Goal: Information Seeking & Learning: Learn about a topic

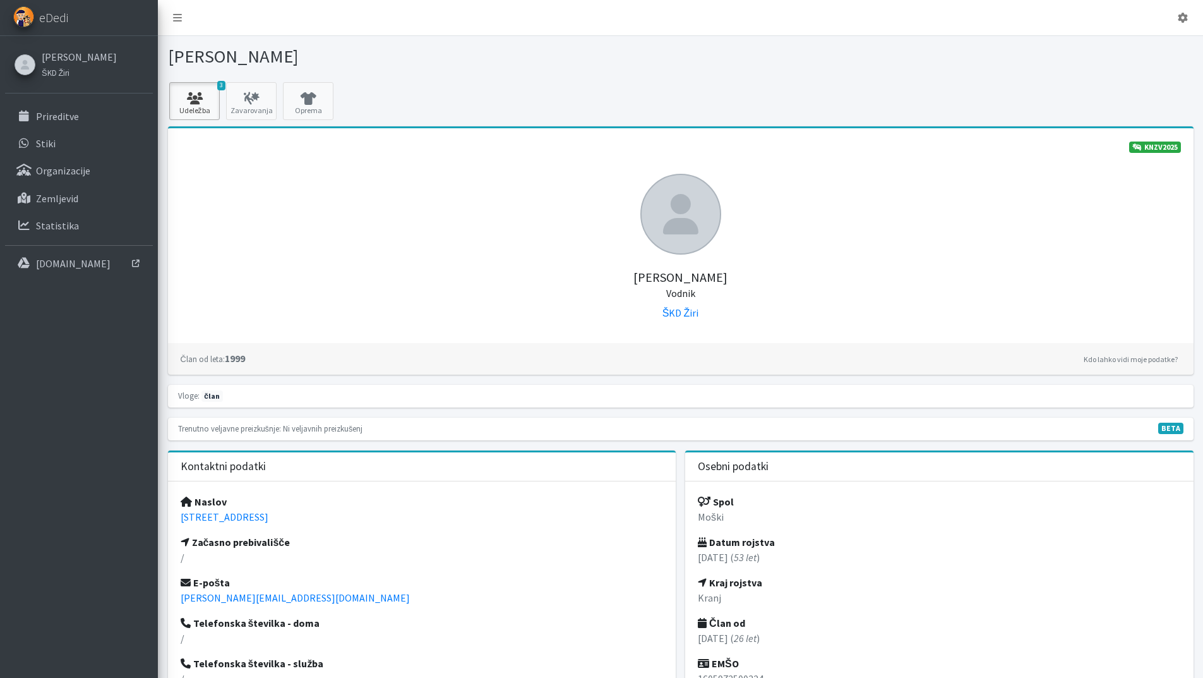
click at [203, 99] on icon at bounding box center [194, 98] width 43 height 13
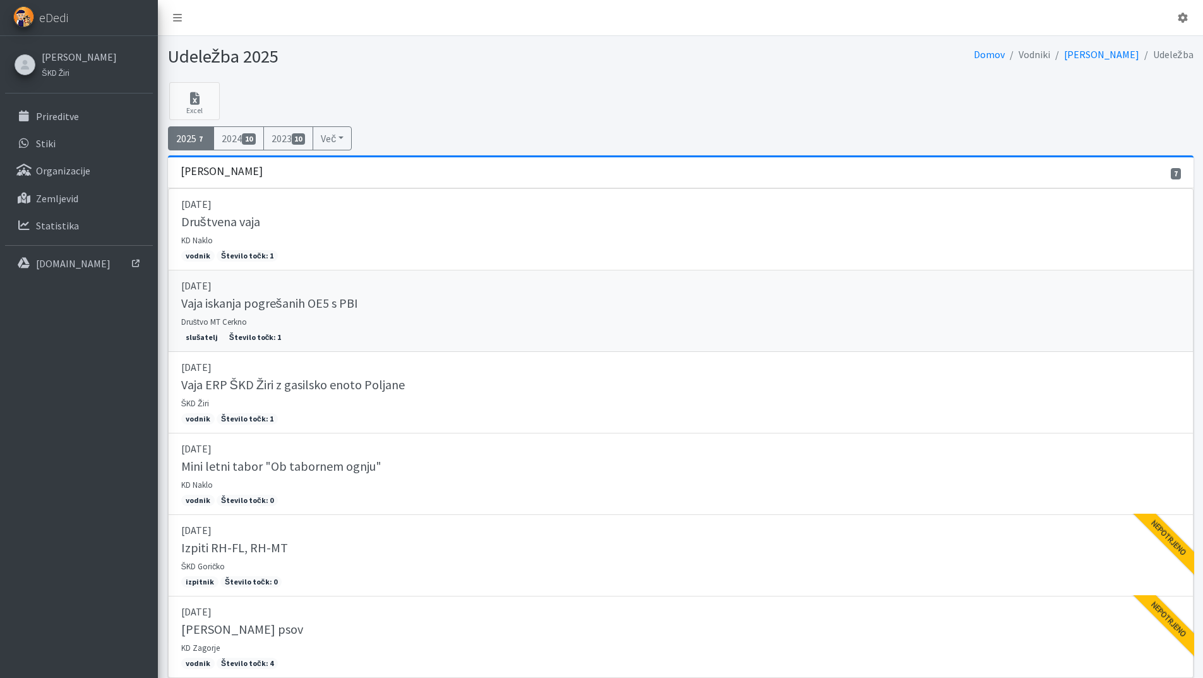
scroll to position [63, 0]
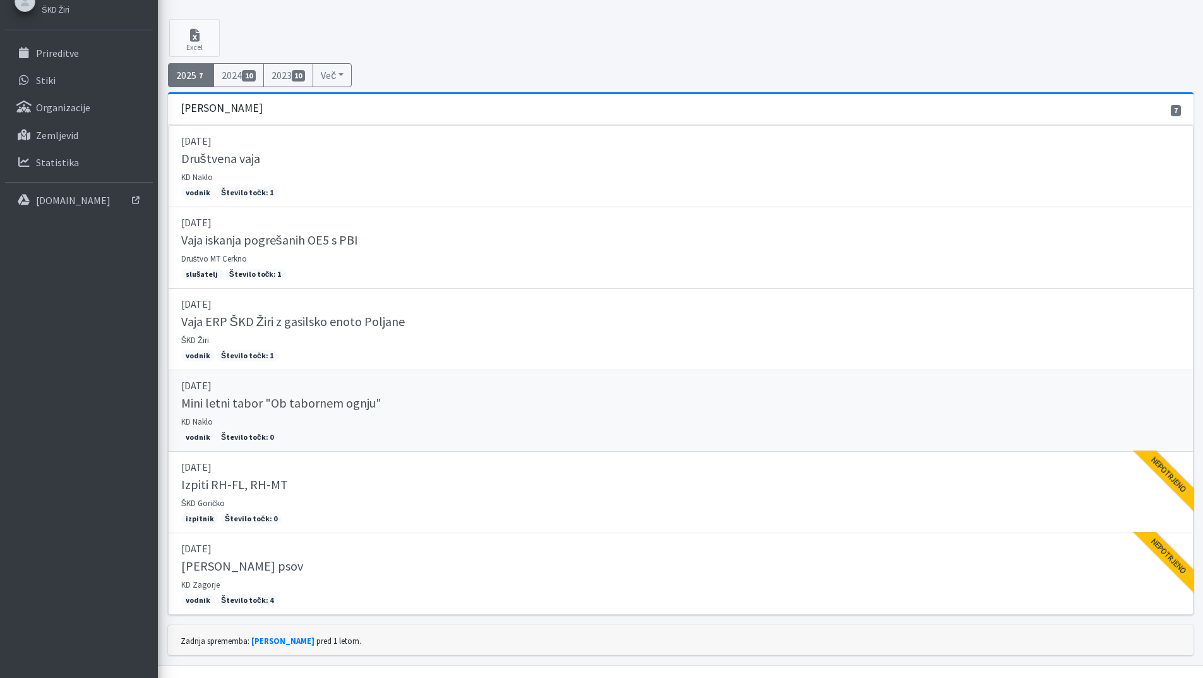
click at [253, 402] on h5 "Mini letni tabor "Ob tabornem ognju"" at bounding box center [281, 402] width 200 height 15
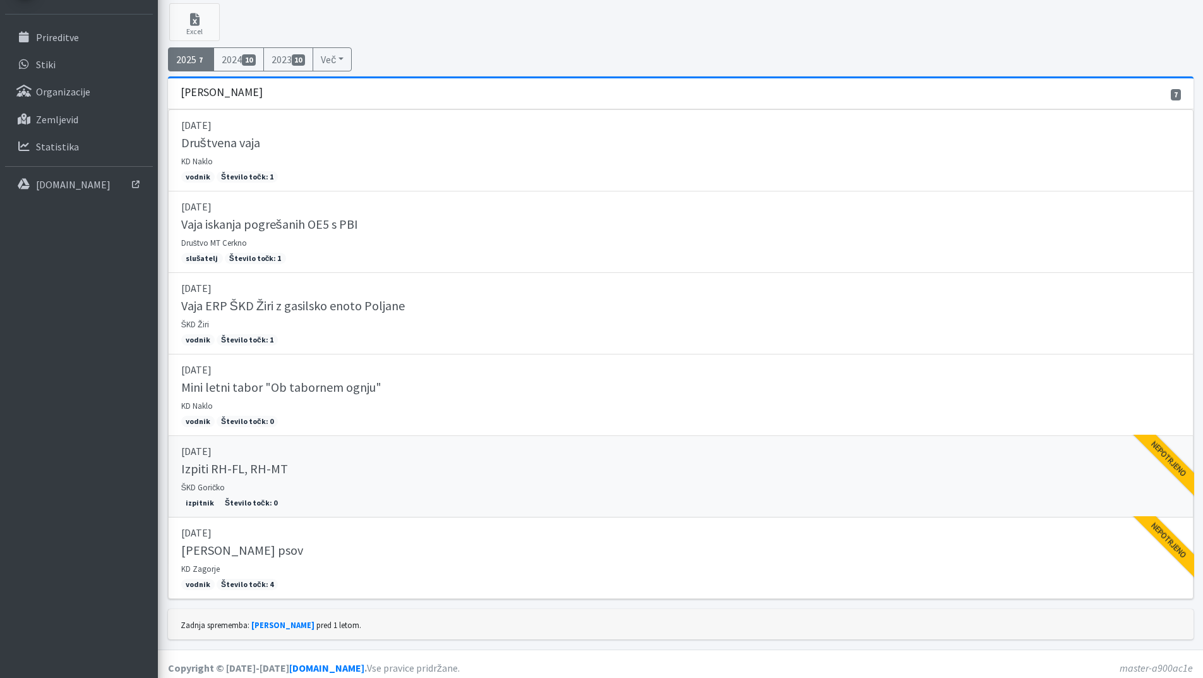
scroll to position [87, 0]
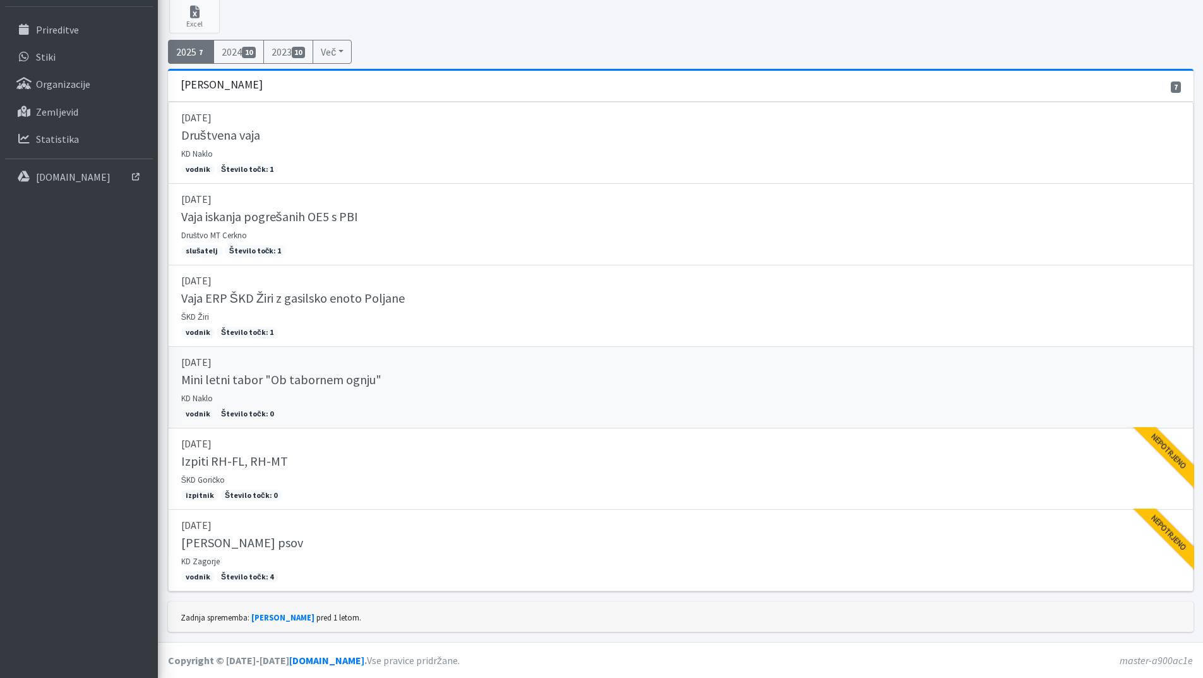
click at [234, 381] on h5 "Mini letni tabor "Ob tabornem ognju"" at bounding box center [281, 379] width 200 height 15
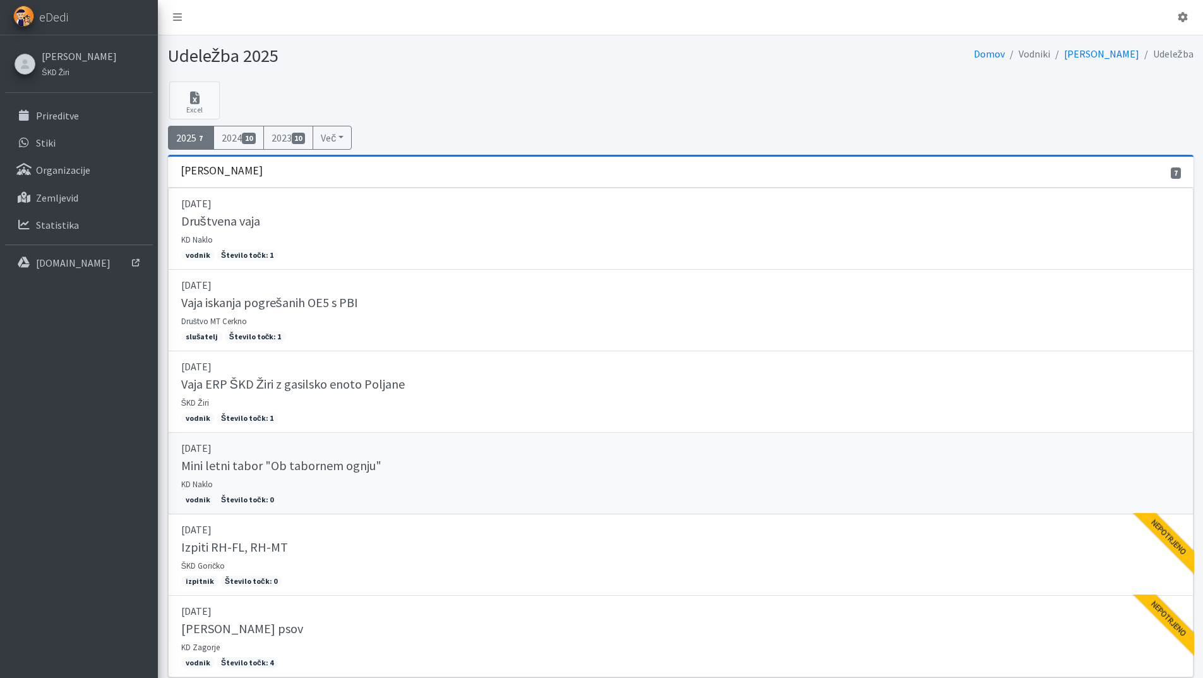
scroll to position [0, 0]
click at [65, 19] on span "eDedi" at bounding box center [53, 17] width 29 height 19
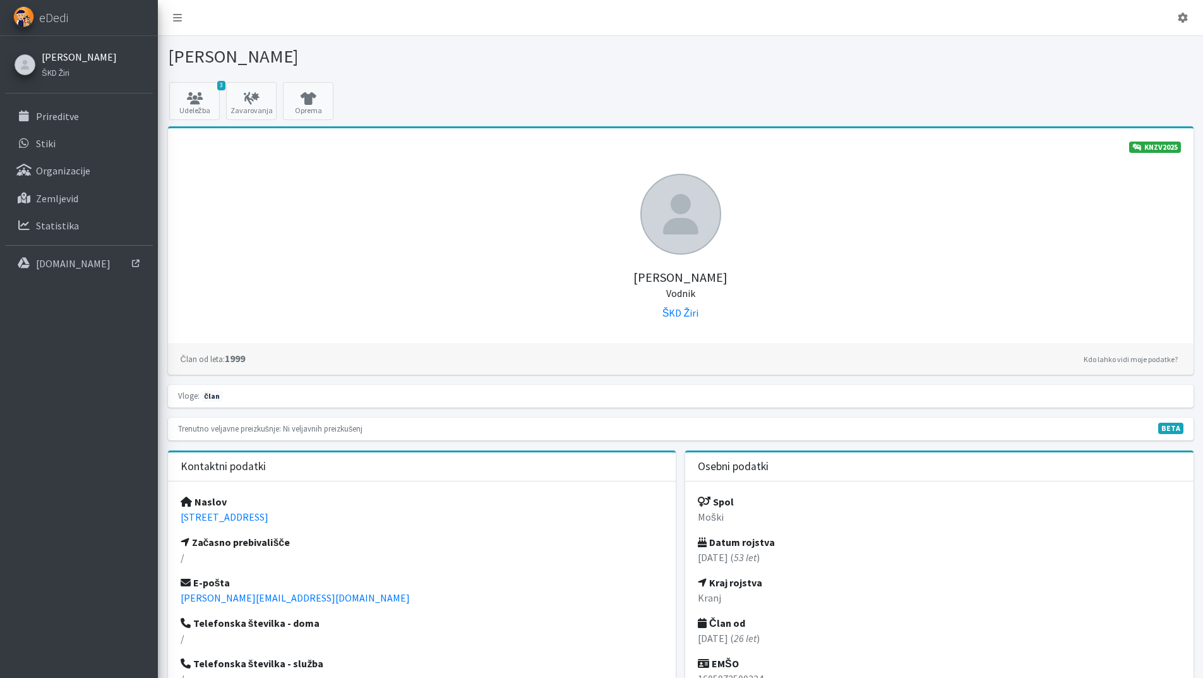
click at [71, 59] on link "[PERSON_NAME]" at bounding box center [79, 56] width 75 height 15
click at [60, 54] on link "[PERSON_NAME]" at bounding box center [79, 56] width 75 height 15
click at [243, 95] on icon at bounding box center [251, 98] width 43 height 13
click at [309, 99] on icon at bounding box center [308, 98] width 43 height 13
click at [60, 223] on p "Statistika" at bounding box center [57, 225] width 43 height 13
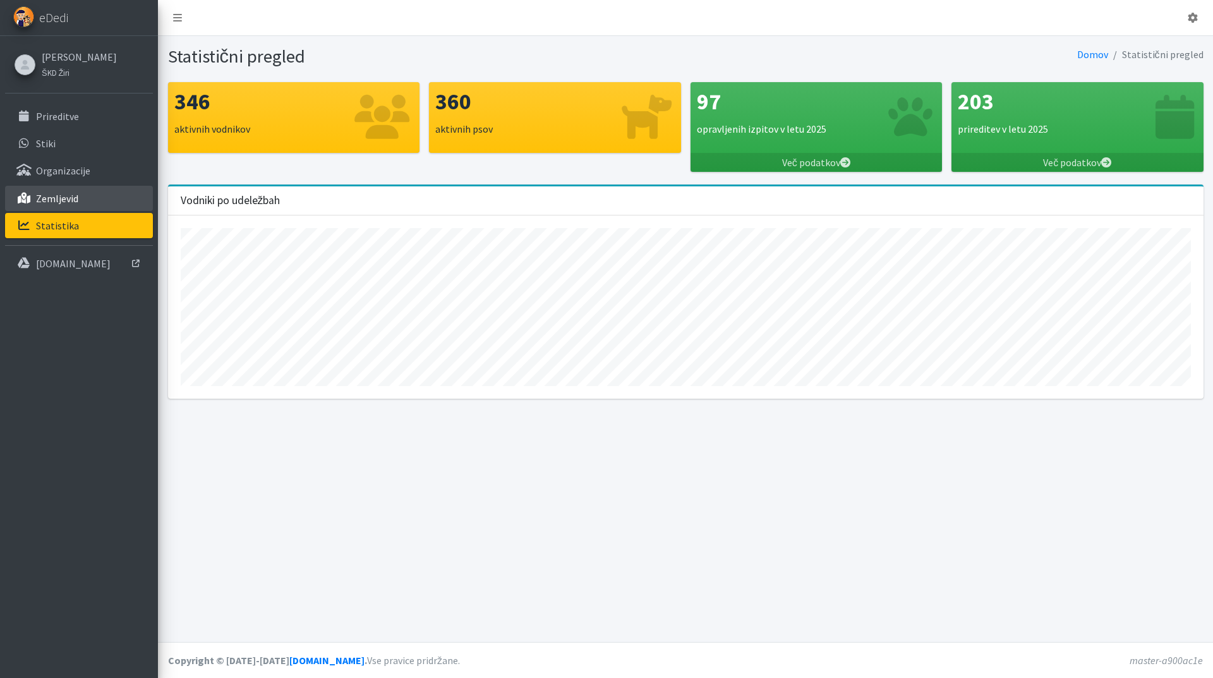
click at [64, 203] on p "Zemljevid" at bounding box center [57, 198] width 42 height 13
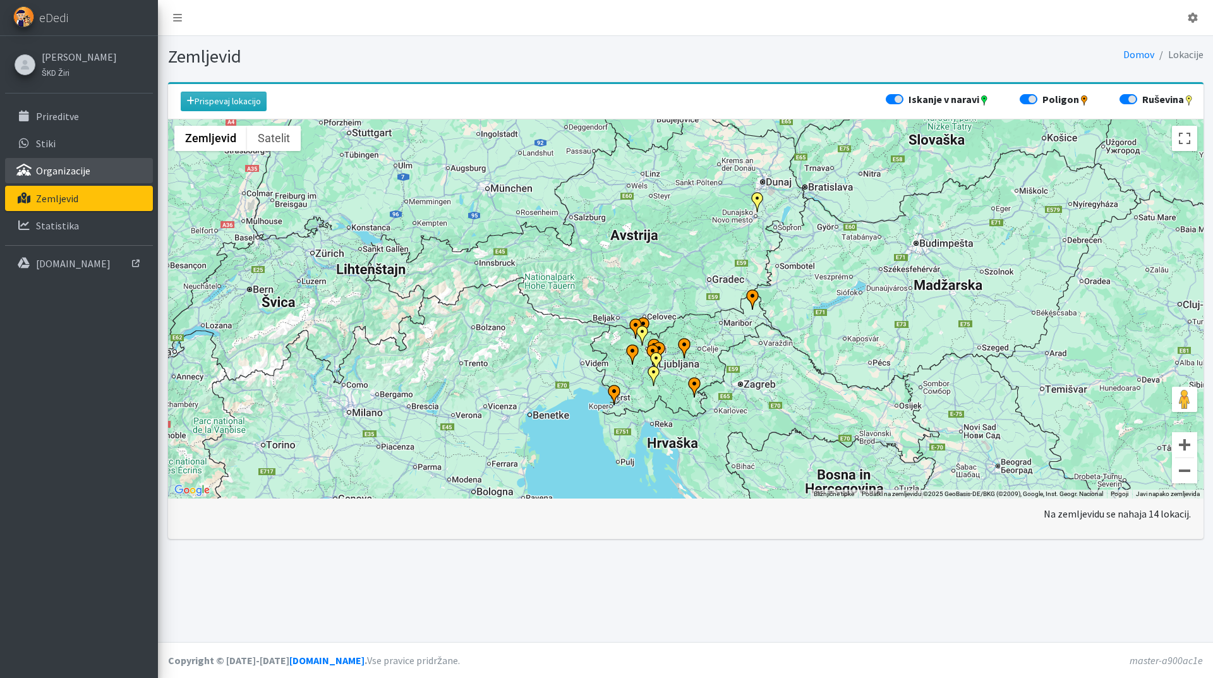
click at [62, 169] on p "Organizacije" at bounding box center [63, 170] width 54 height 13
click at [51, 141] on p "Stiki" at bounding box center [46, 143] width 20 height 13
click at [71, 169] on p "Organizacije" at bounding box center [63, 170] width 54 height 13
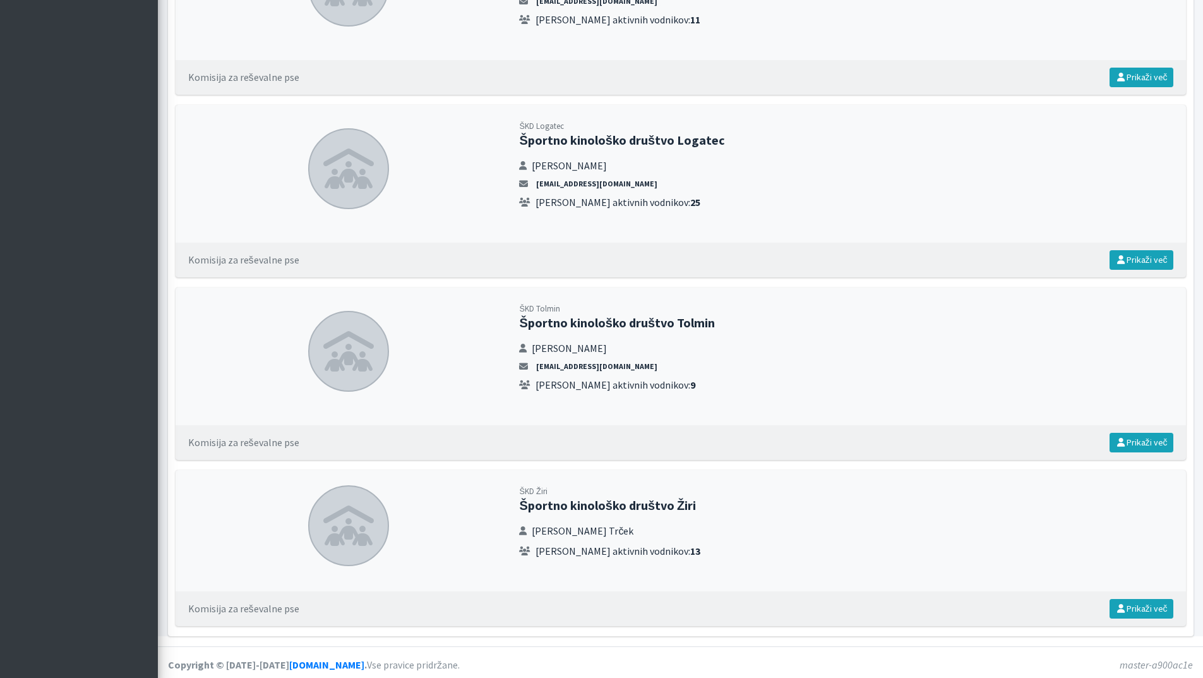
scroll to position [4005, 0]
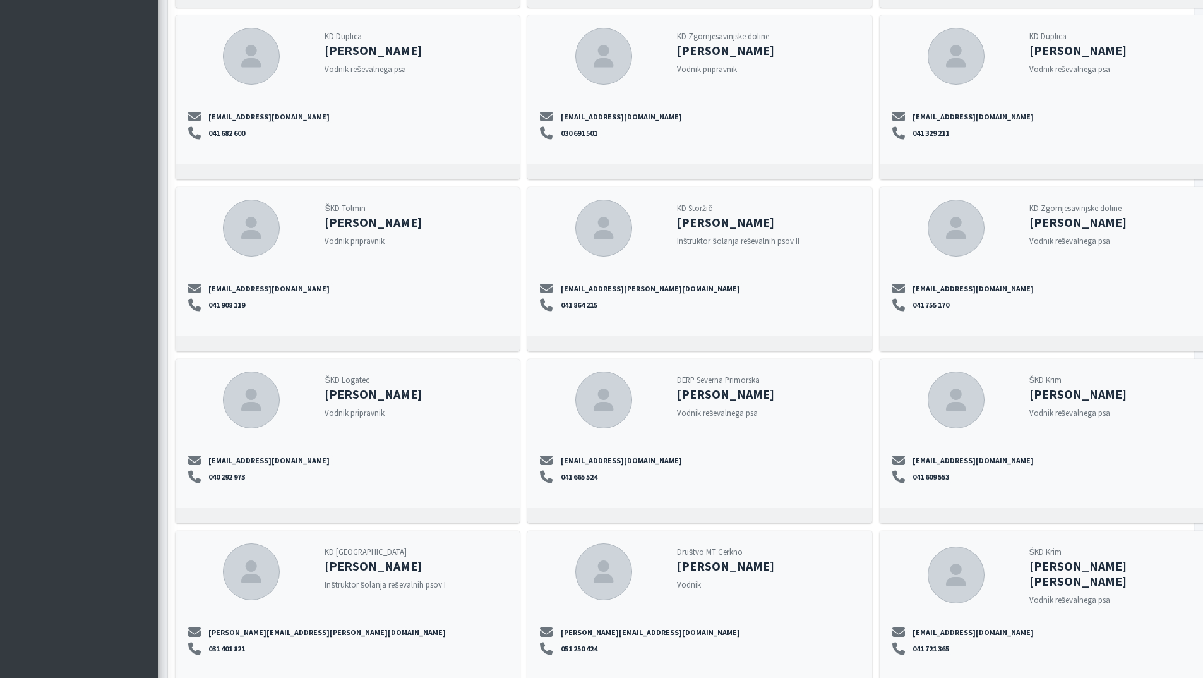
scroll to position [8323, 0]
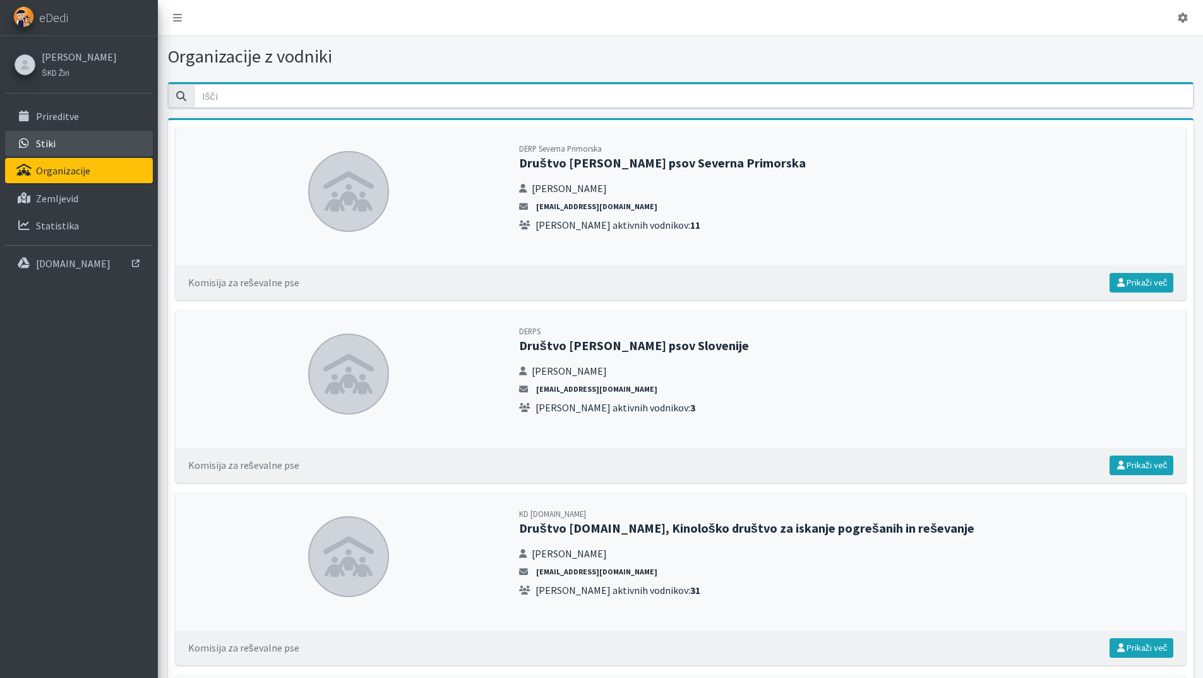
click at [44, 141] on p "Stiki" at bounding box center [46, 143] width 20 height 13
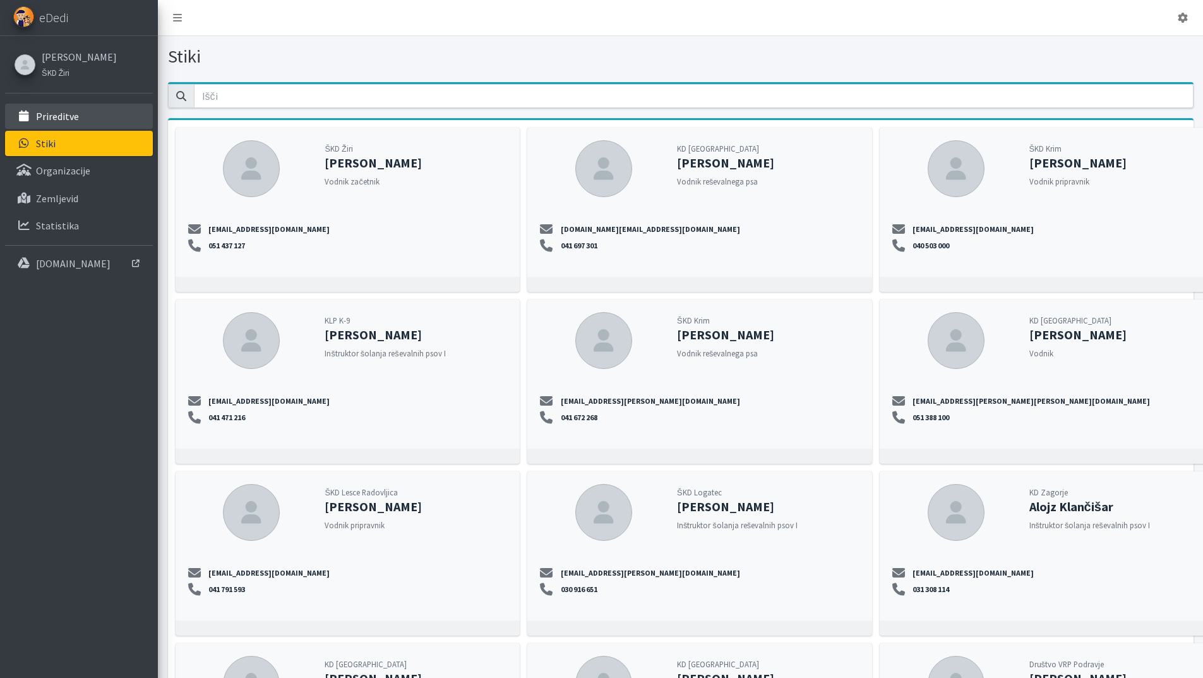
click at [59, 115] on p "Prireditve" at bounding box center [57, 116] width 43 height 13
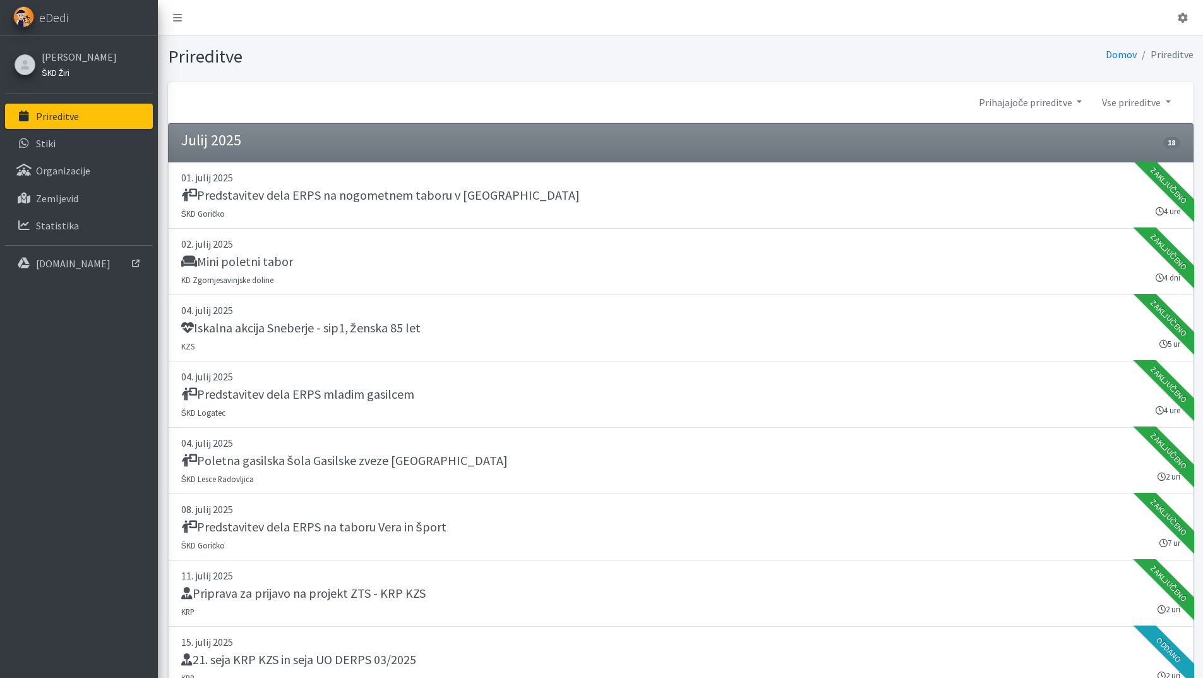
click at [57, 73] on small "ŠKD Žiri" at bounding box center [56, 73] width 28 height 10
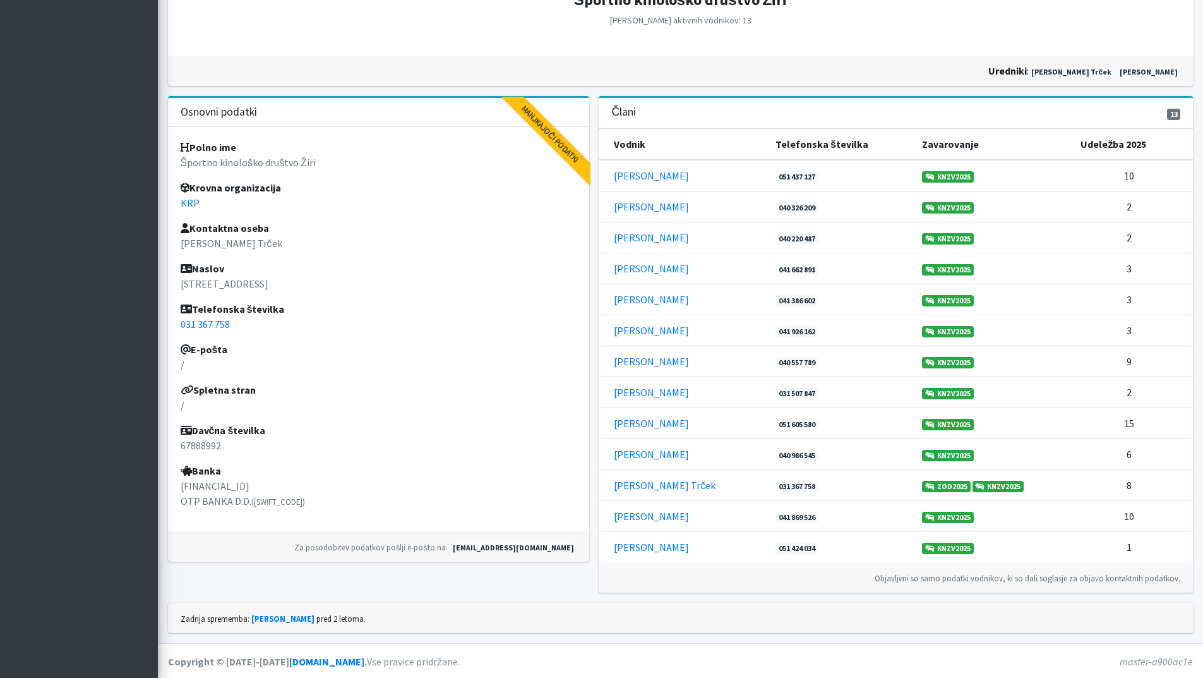
scroll to position [280, 0]
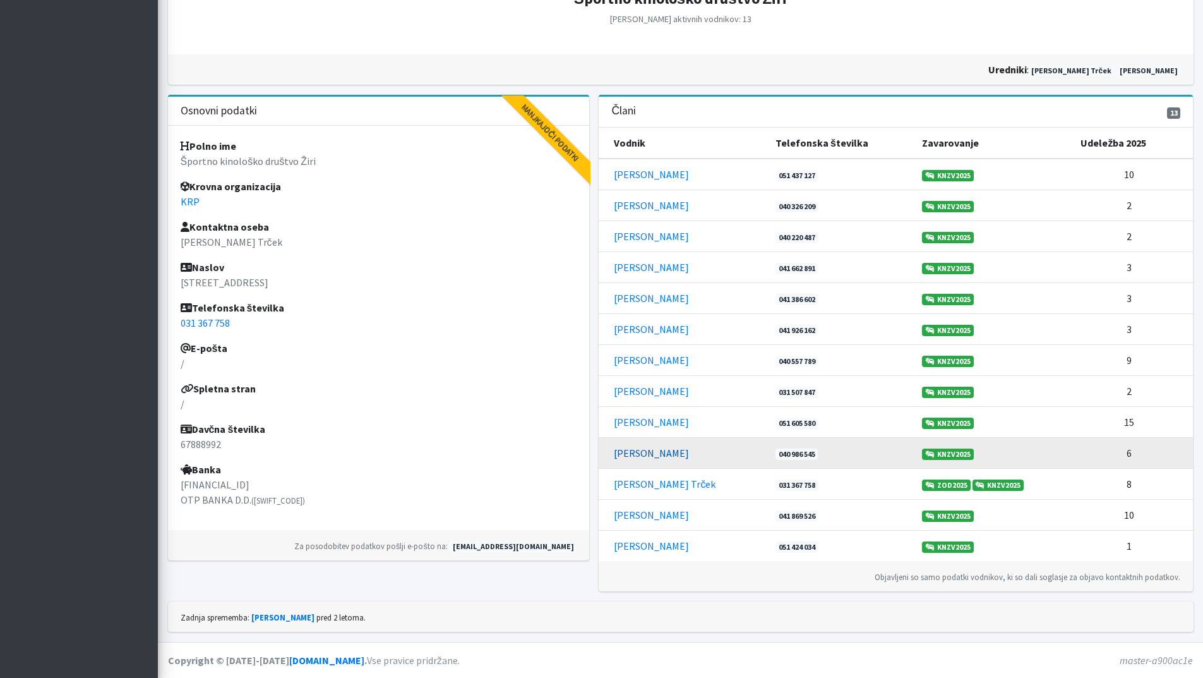
click at [654, 454] on link "[PERSON_NAME]" at bounding box center [651, 453] width 75 height 13
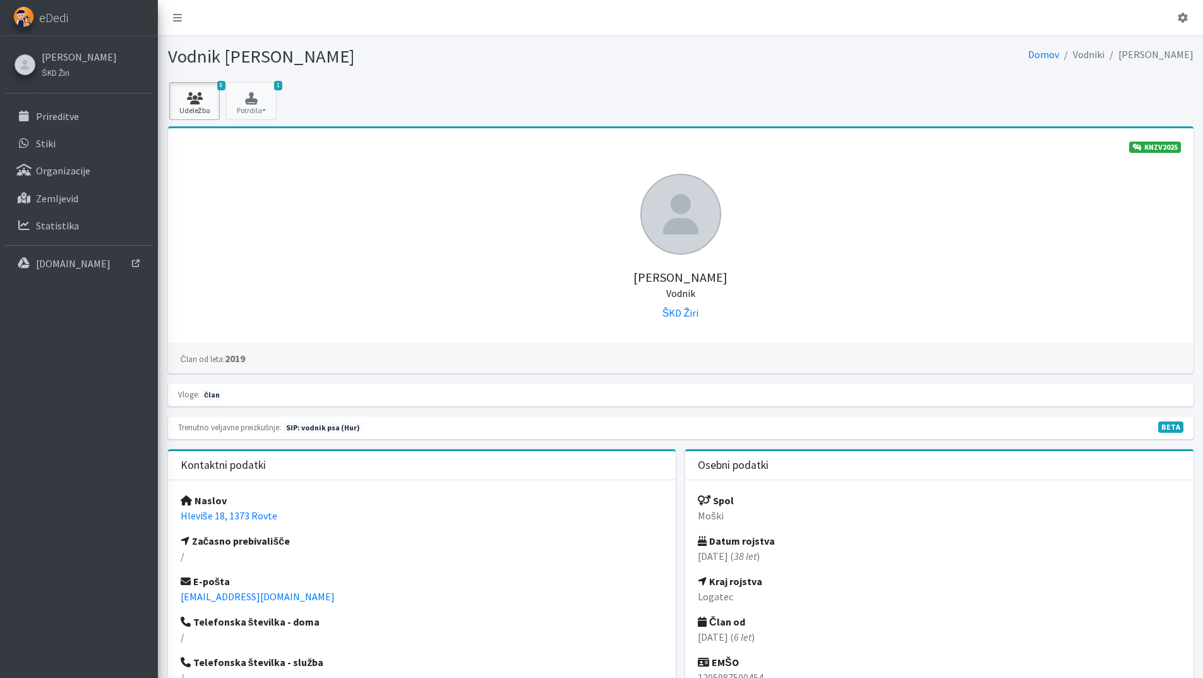
click at [202, 106] on link "6 Udeležba" at bounding box center [194, 101] width 51 height 38
click at [255, 105] on button "1 Potrdila" at bounding box center [251, 101] width 51 height 38
click at [63, 73] on small "ŠKD Žiri" at bounding box center [56, 73] width 28 height 10
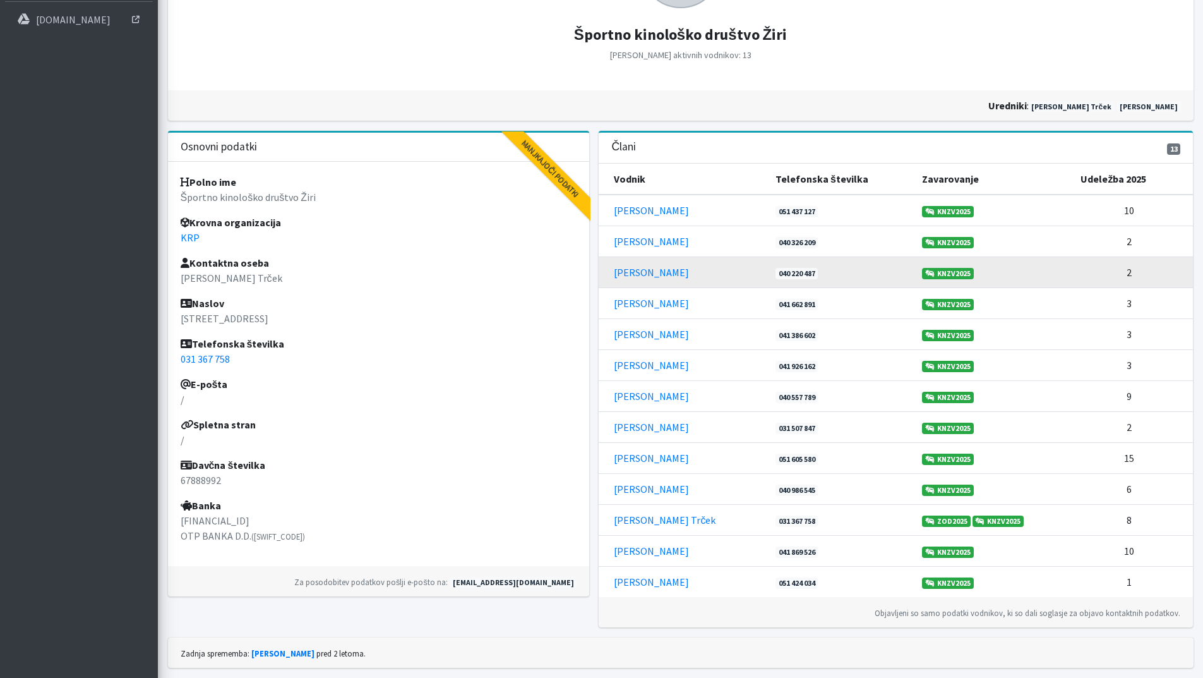
scroll to position [253, 0]
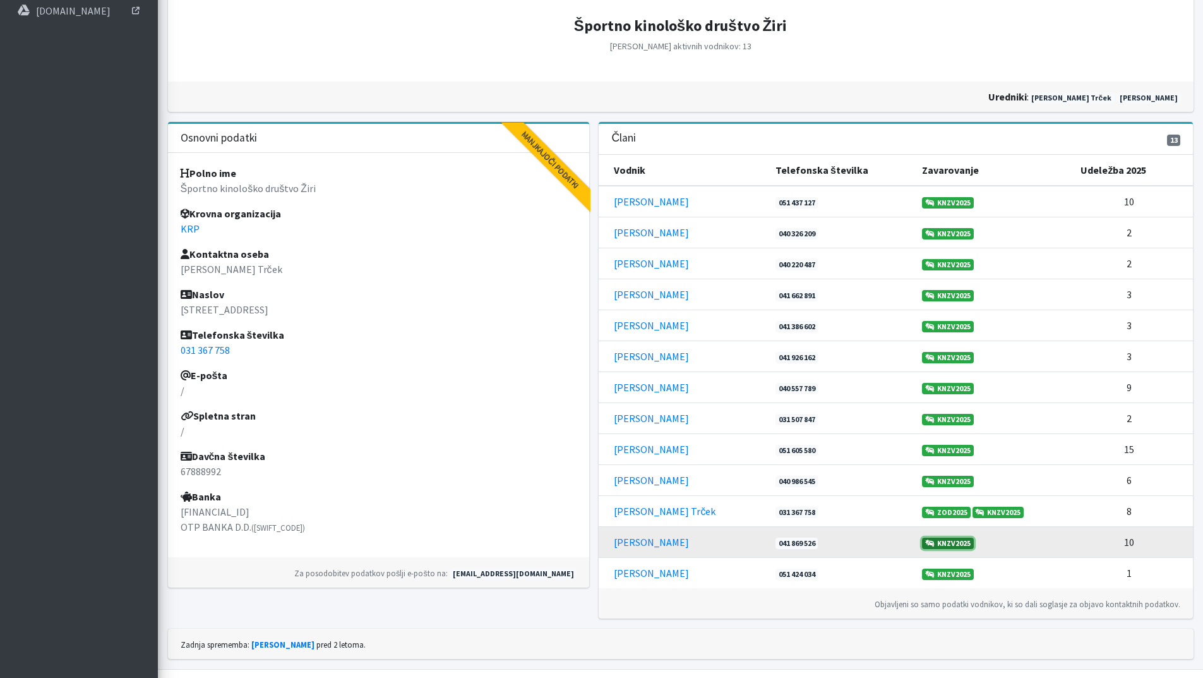
click at [933, 544] on link "KNZV2025" at bounding box center [948, 543] width 52 height 11
click at [640, 544] on link "Tomaž Šubic" at bounding box center [651, 542] width 75 height 13
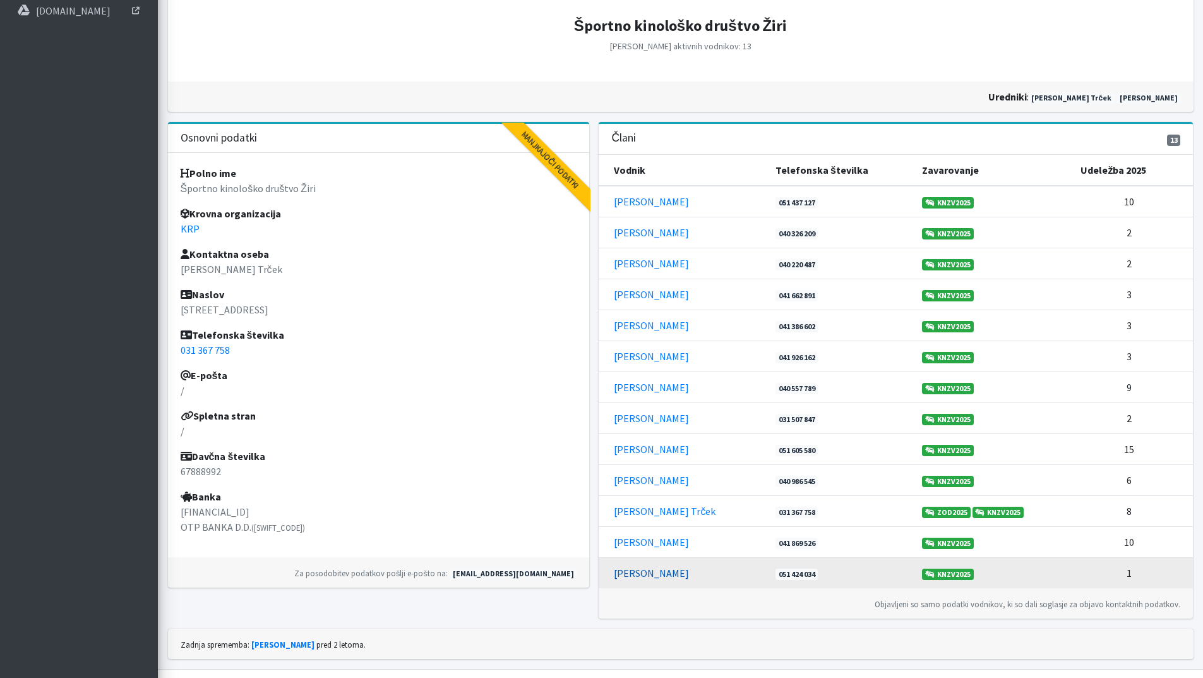
click at [643, 576] on link "Žan Šubic" at bounding box center [651, 573] width 75 height 13
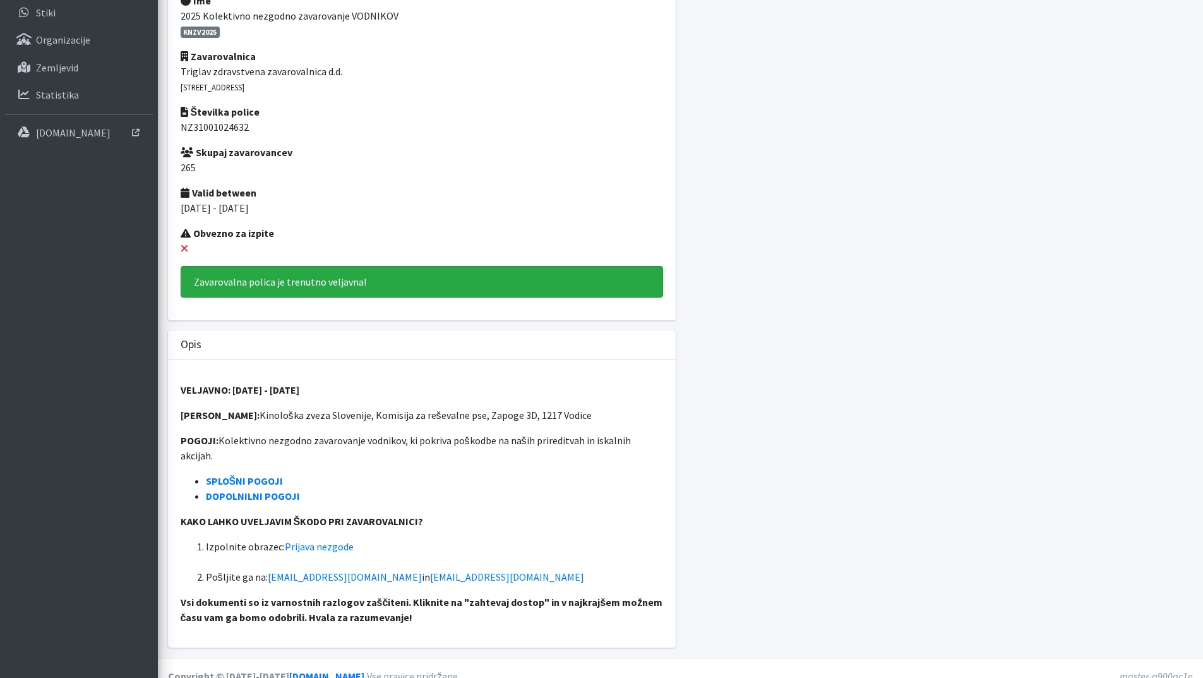
scroll to position [131, 0]
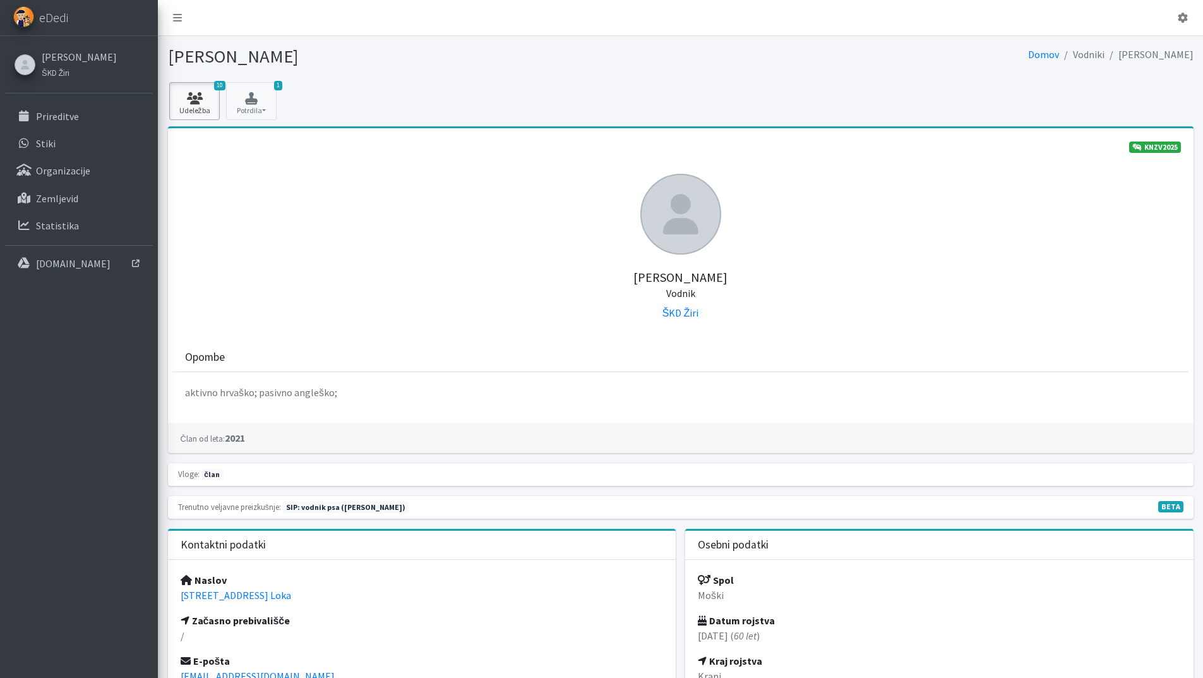
click at [198, 103] on icon at bounding box center [194, 98] width 43 height 13
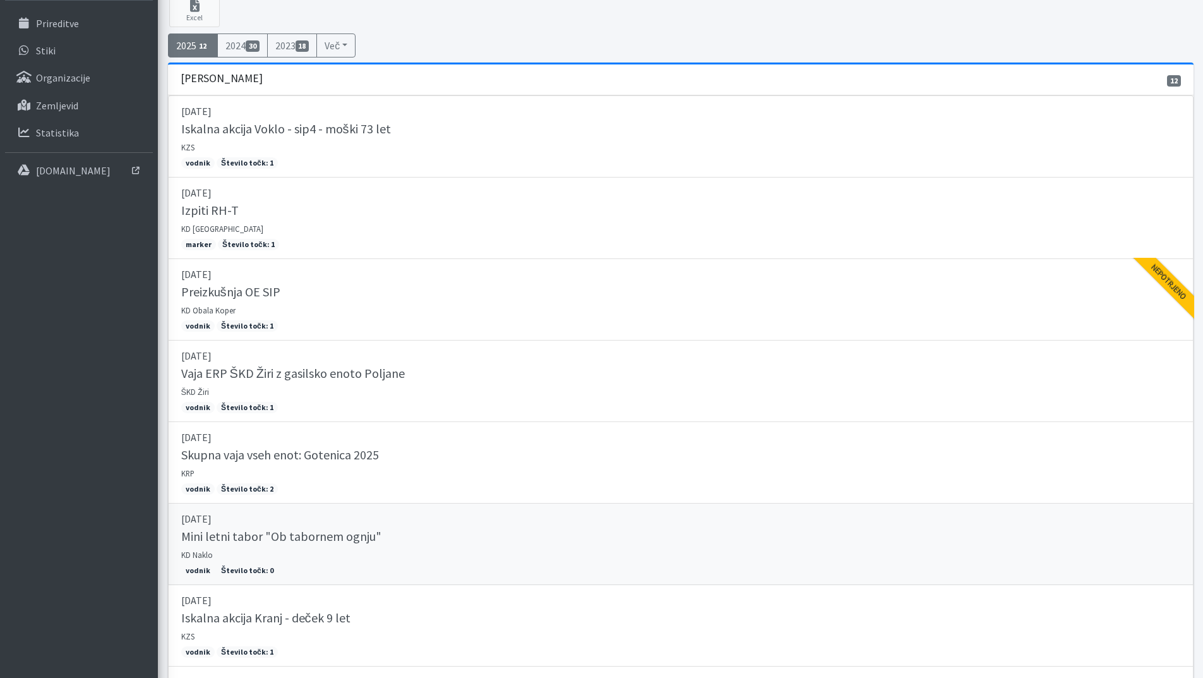
scroll to position [63, 0]
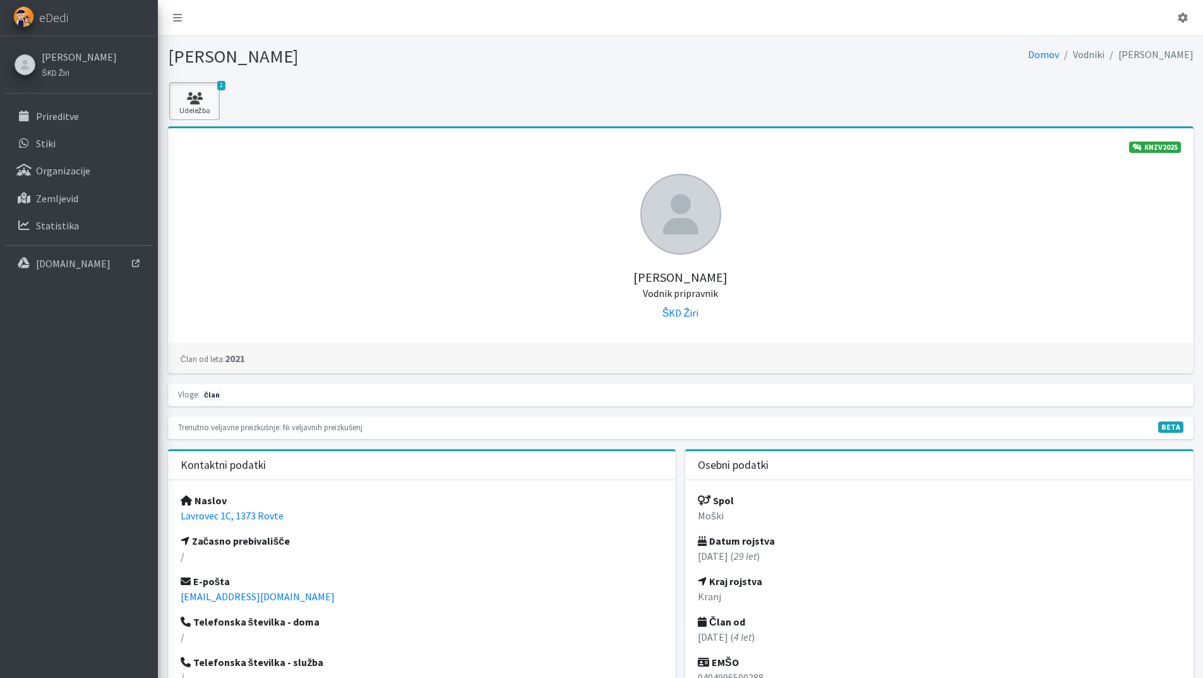
click at [194, 97] on icon at bounding box center [194, 98] width 43 height 13
click at [48, 68] on small "ŠKD Žiri" at bounding box center [56, 73] width 28 height 10
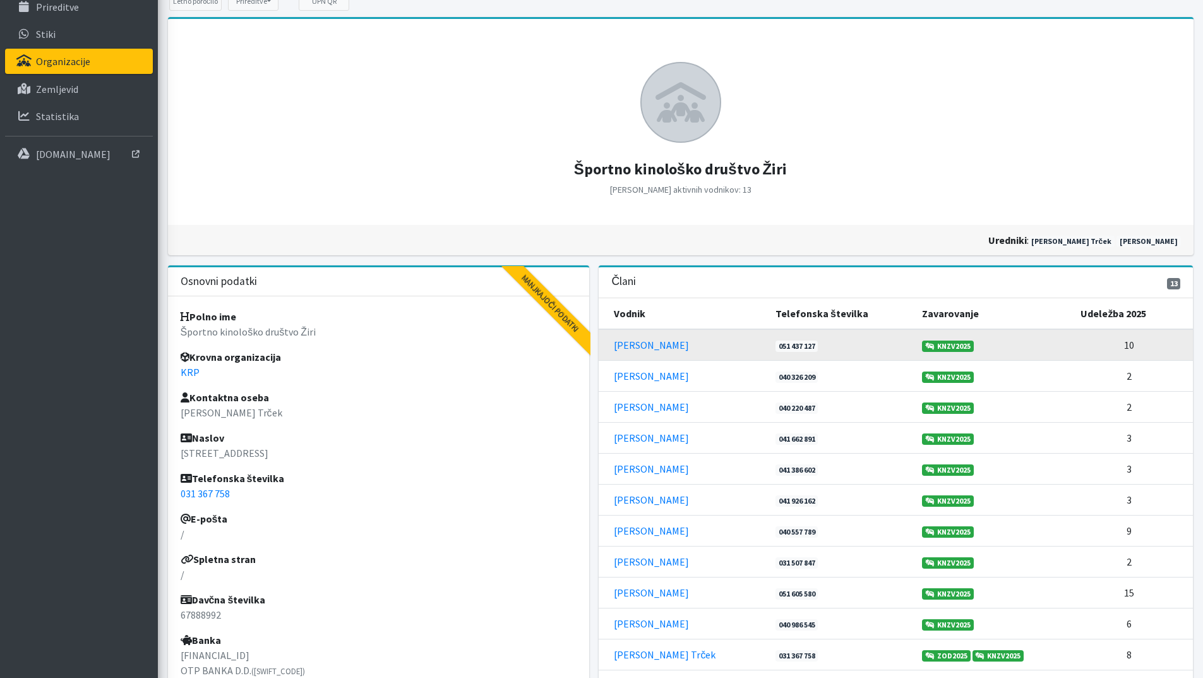
scroll to position [126, 0]
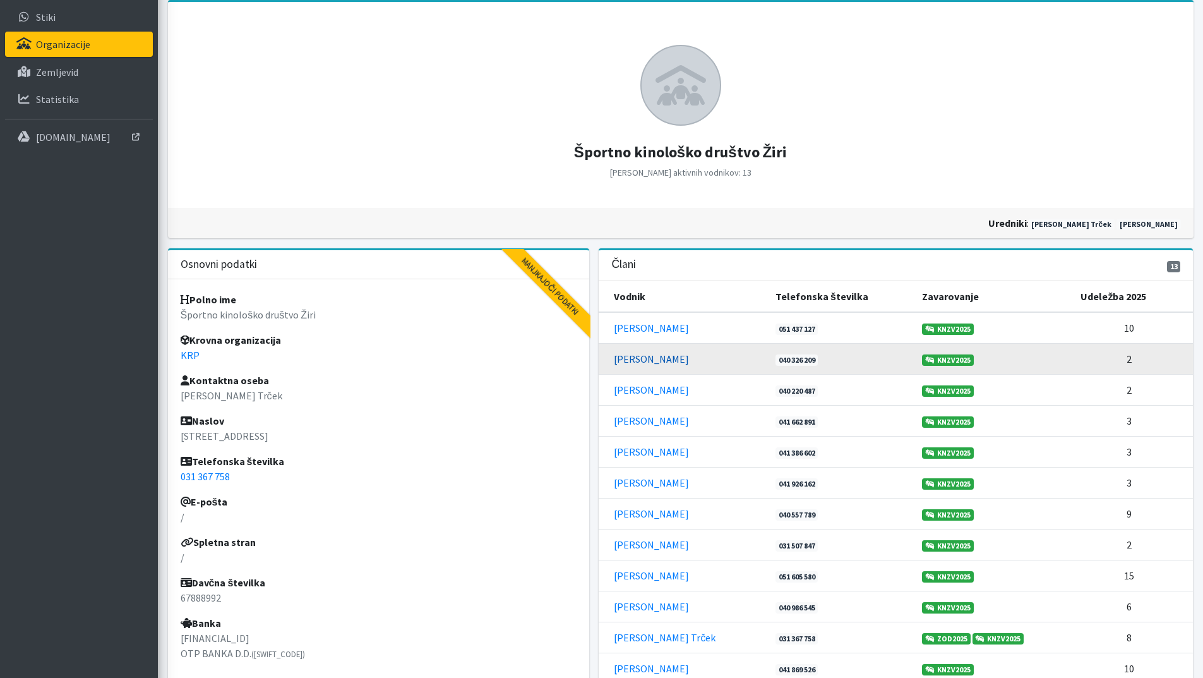
click at [628, 357] on link "[PERSON_NAME]" at bounding box center [651, 358] width 75 height 13
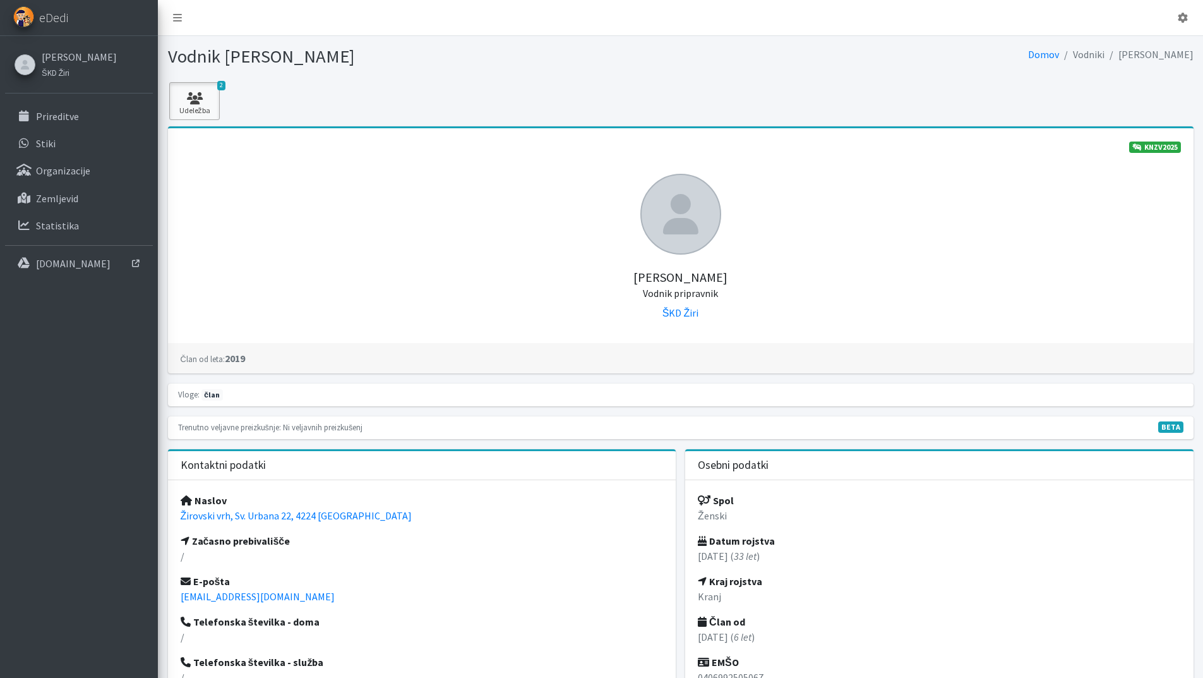
click at [195, 99] on icon at bounding box center [194, 98] width 43 height 13
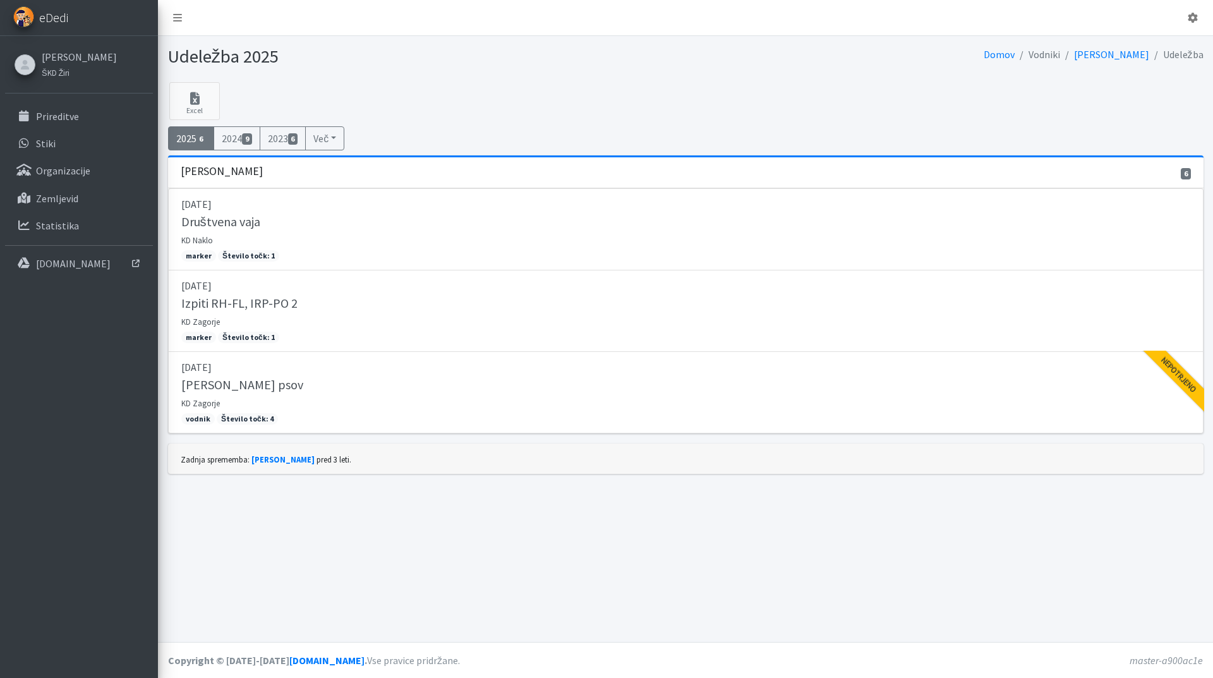
click at [48, 15] on span "eDedi" at bounding box center [53, 17] width 29 height 19
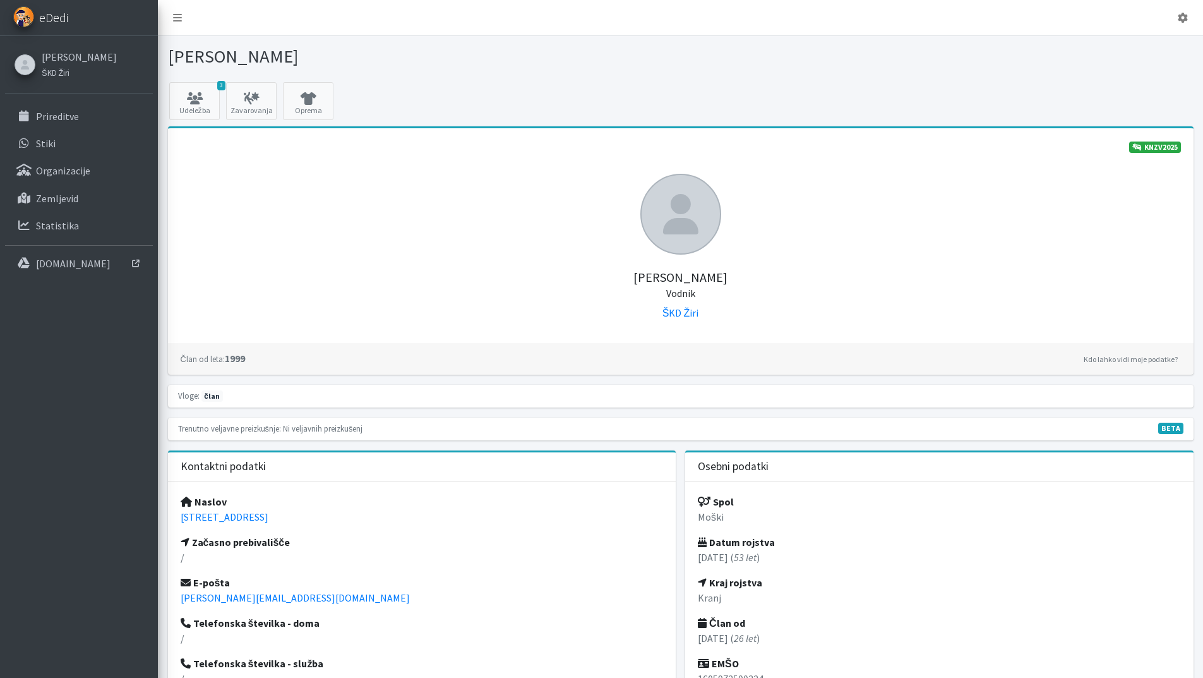
click at [30, 18] on img at bounding box center [23, 16] width 21 height 21
click at [61, 73] on small "ŠKD Žiri" at bounding box center [56, 73] width 28 height 10
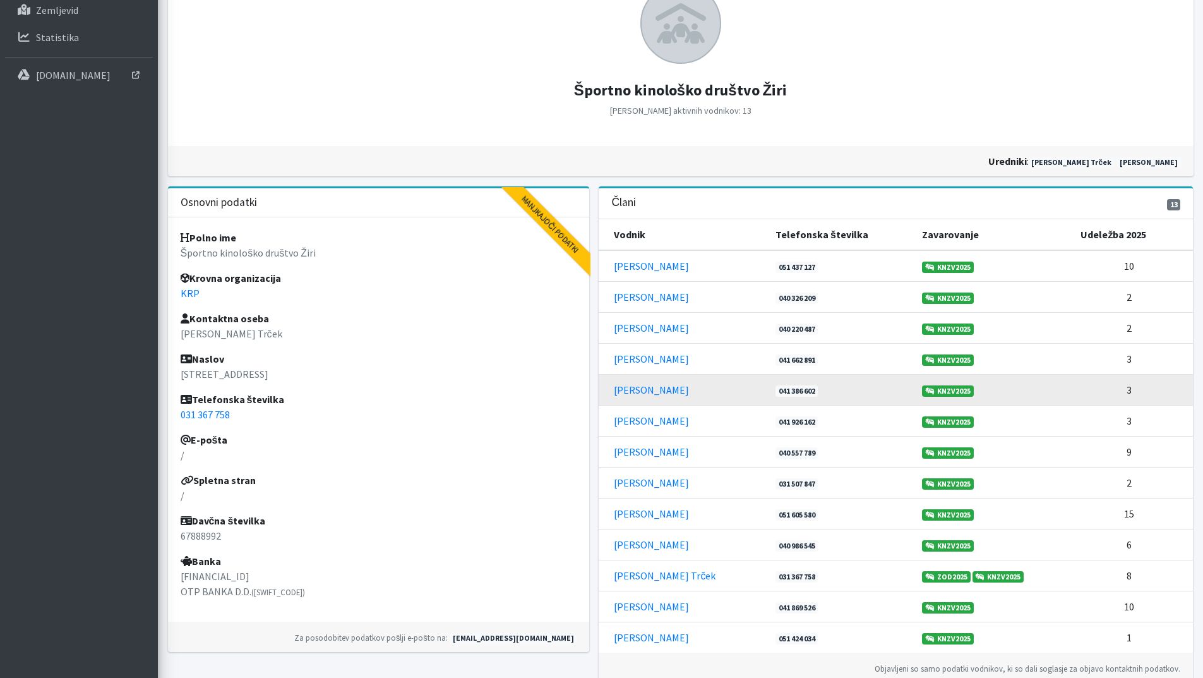
scroll to position [189, 0]
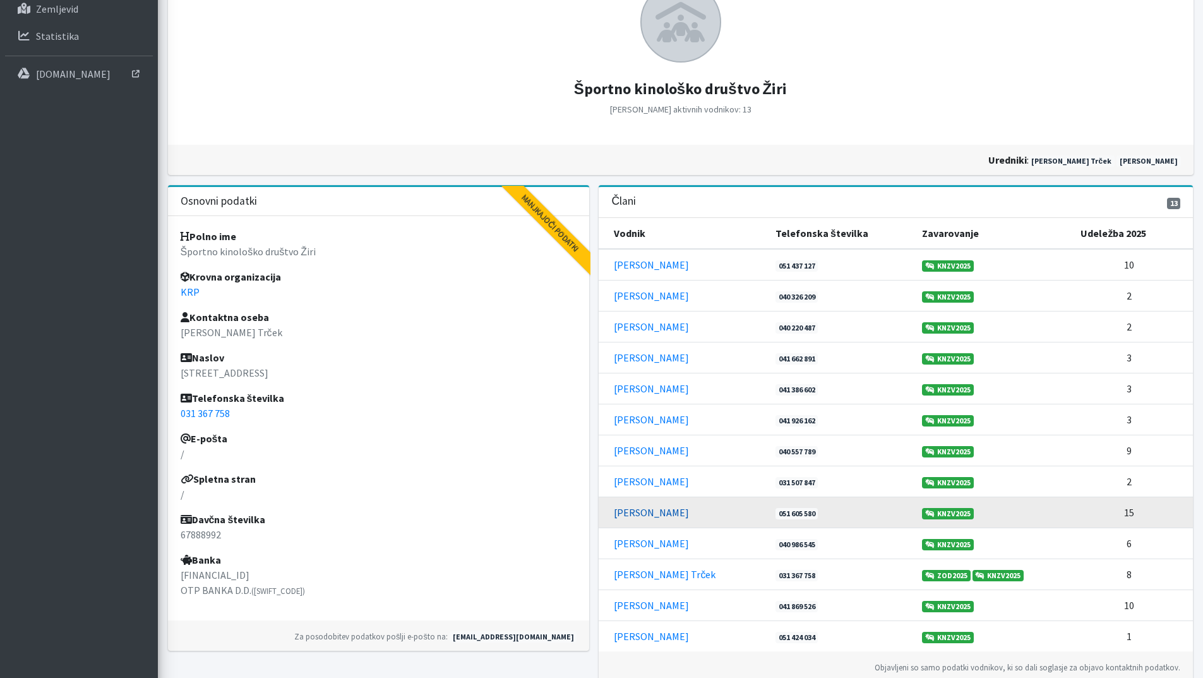
click at [626, 511] on link "[PERSON_NAME]" at bounding box center [651, 512] width 75 height 13
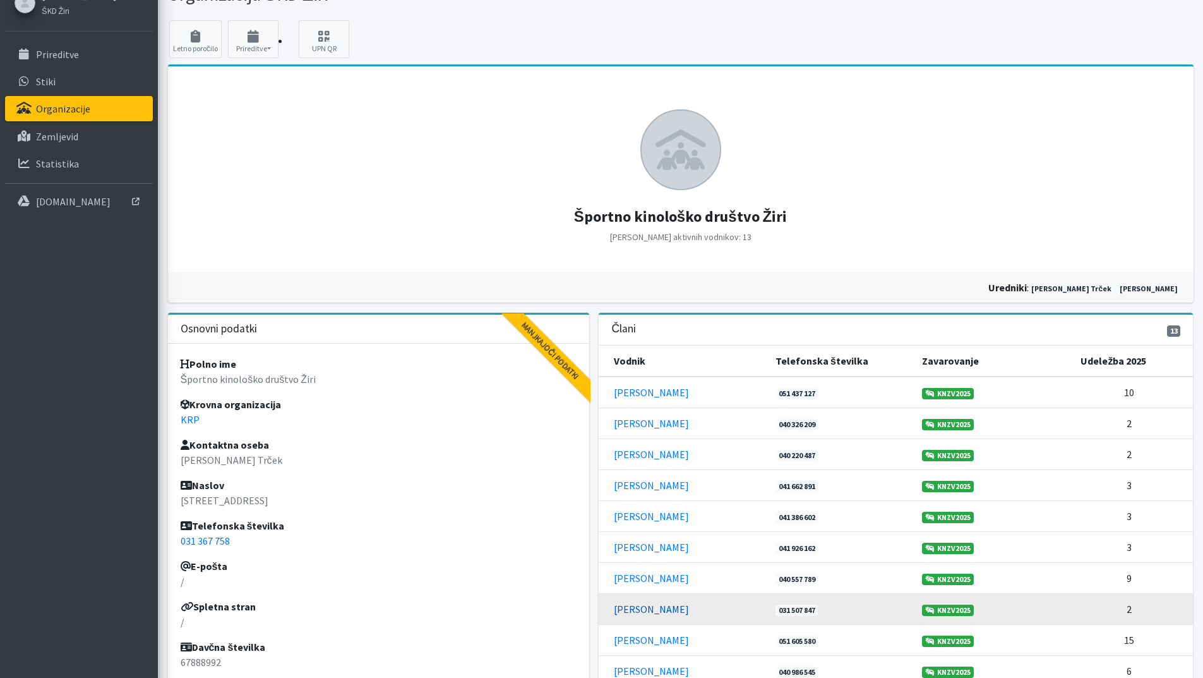
scroll to position [0, 0]
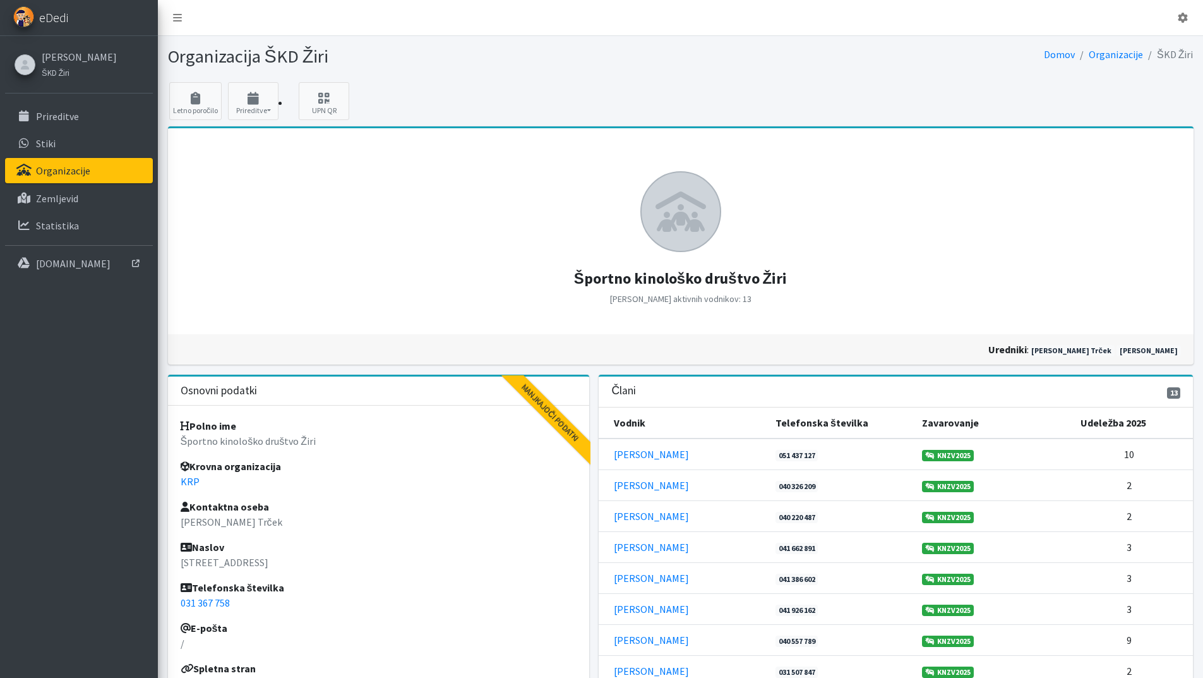
click at [46, 19] on span "eDedi" at bounding box center [53, 17] width 29 height 19
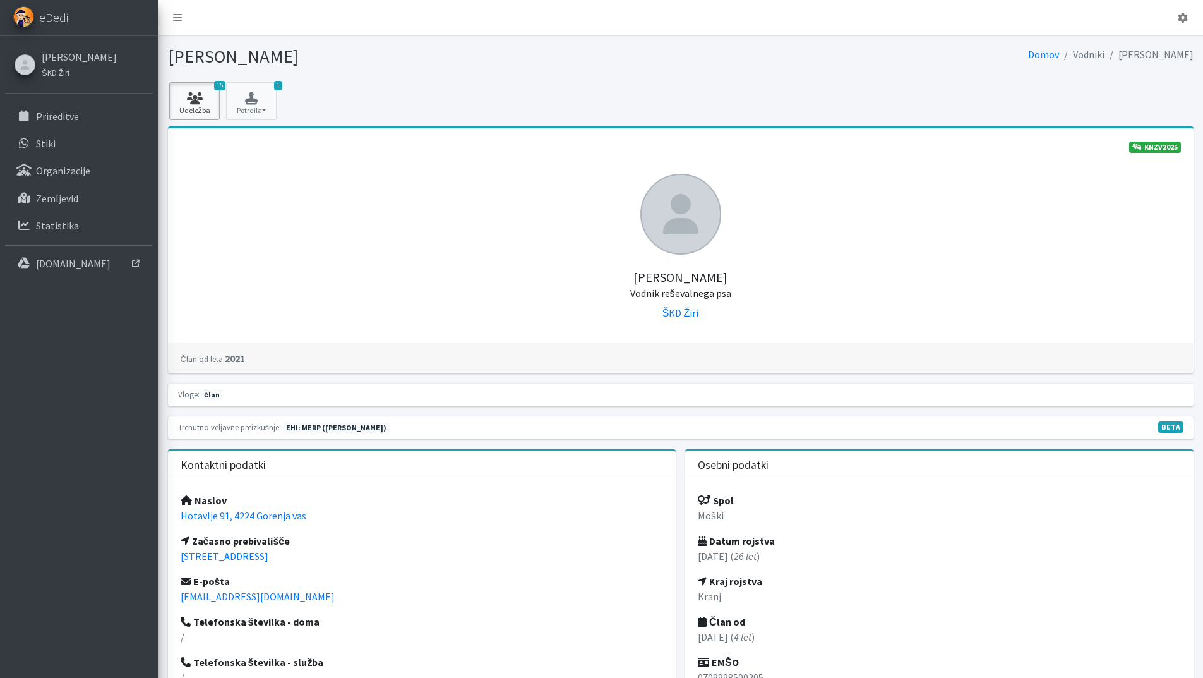
click at [205, 97] on icon at bounding box center [194, 98] width 43 height 13
